Goal: Use online tool/utility: Utilize a website feature to perform a specific function

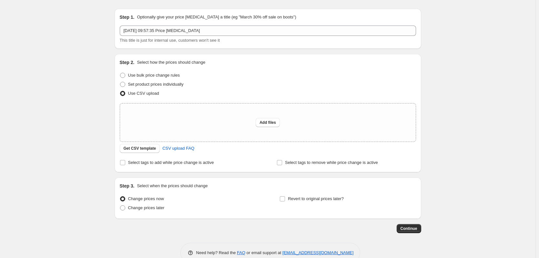
scroll to position [30, 0]
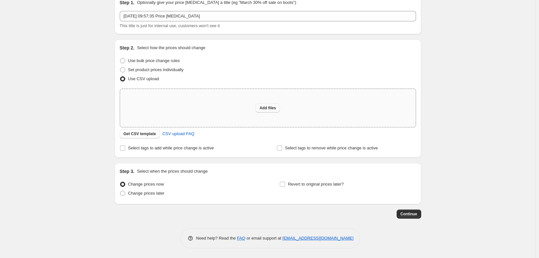
click at [262, 106] on span "Add files" at bounding box center [268, 107] width 16 height 5
type input "C:\fakepath\Prix-Blossom-Cabas (2).csv"
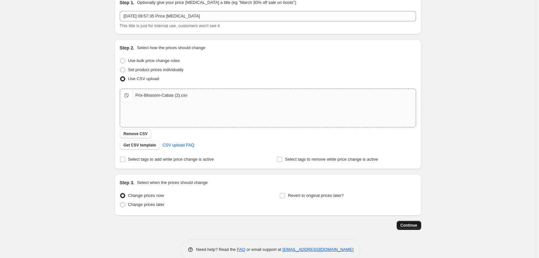
click at [412, 224] on span "Continue" at bounding box center [409, 224] width 17 height 5
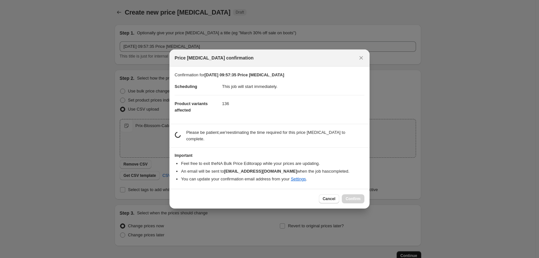
scroll to position [0, 0]
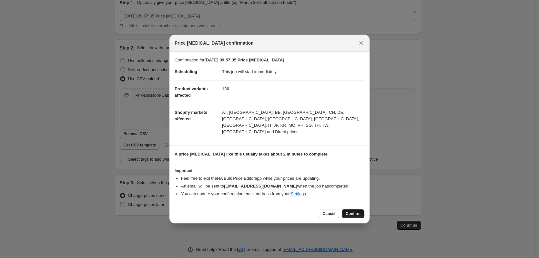
click at [346, 209] on button "Confirm" at bounding box center [353, 213] width 23 height 9
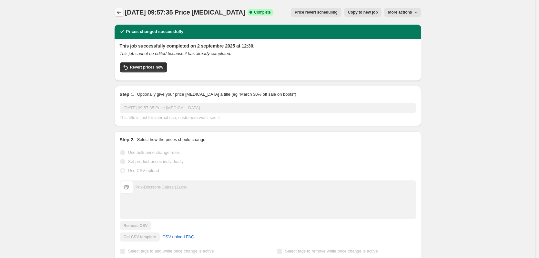
click at [121, 12] on icon "Price change jobs" at bounding box center [119, 12] width 6 height 6
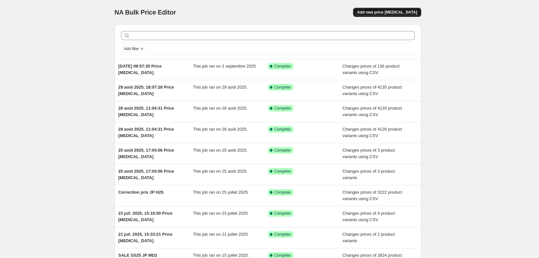
click at [375, 10] on button "Add new price [MEDICAL_DATA]" at bounding box center [387, 12] width 68 height 9
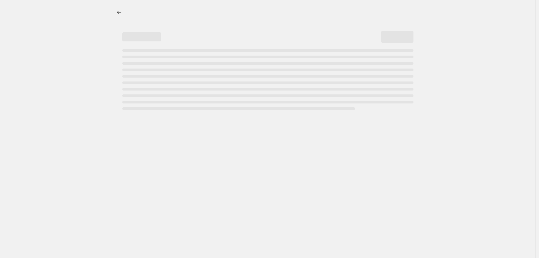
select select "percentage"
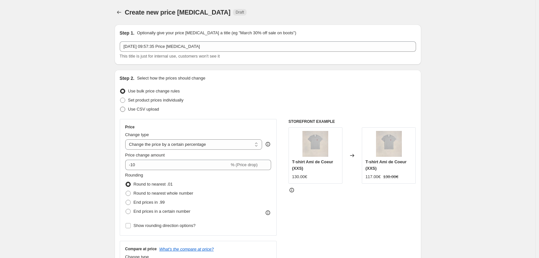
click at [139, 113] on label "Use CSV upload" at bounding box center [139, 109] width 39 height 9
click at [120, 107] on input "Use CSV upload" at bounding box center [120, 107] width 0 height 0
radio input "true"
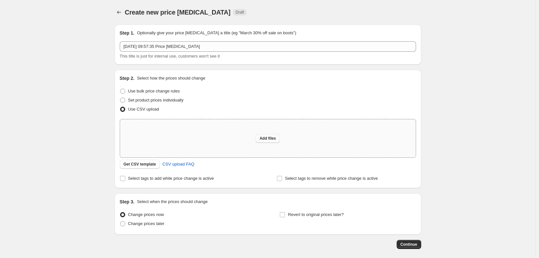
click at [269, 137] on span "Add files" at bounding box center [268, 138] width 16 height 5
type input "C:\fakepath\Import correction all prices FW25.csv"
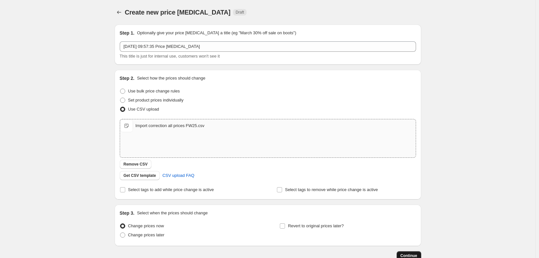
click at [408, 252] on button "Continue" at bounding box center [409, 255] width 25 height 9
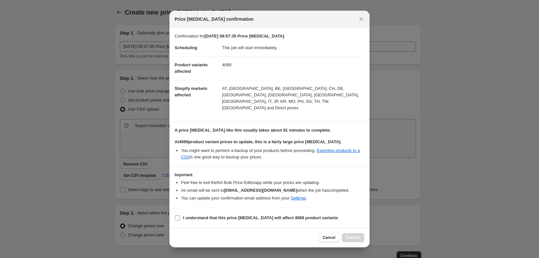
click at [195, 215] on b "I understand that this price [MEDICAL_DATA] will affect 4089 product variants" at bounding box center [260, 217] width 155 height 5
click at [180, 215] on input "I understand that this price [MEDICAL_DATA] will affect 4089 product variants" at bounding box center [177, 217] width 5 height 5
checkbox input "true"
click at [355, 235] on span "Confirm" at bounding box center [353, 237] width 15 height 5
